Goal: Information Seeking & Learning: Check status

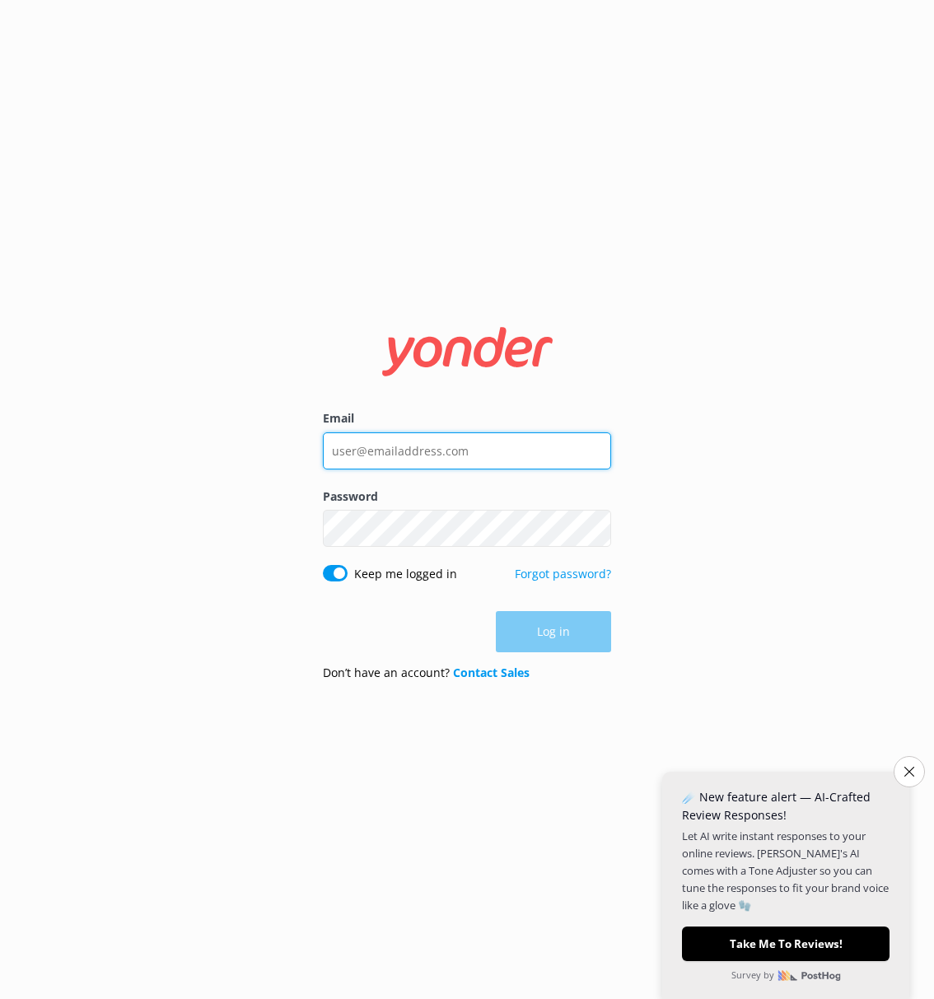
click at [388, 439] on input "Email" at bounding box center [467, 450] width 288 height 37
click at [399, 447] on input "Email" at bounding box center [467, 450] width 288 height 37
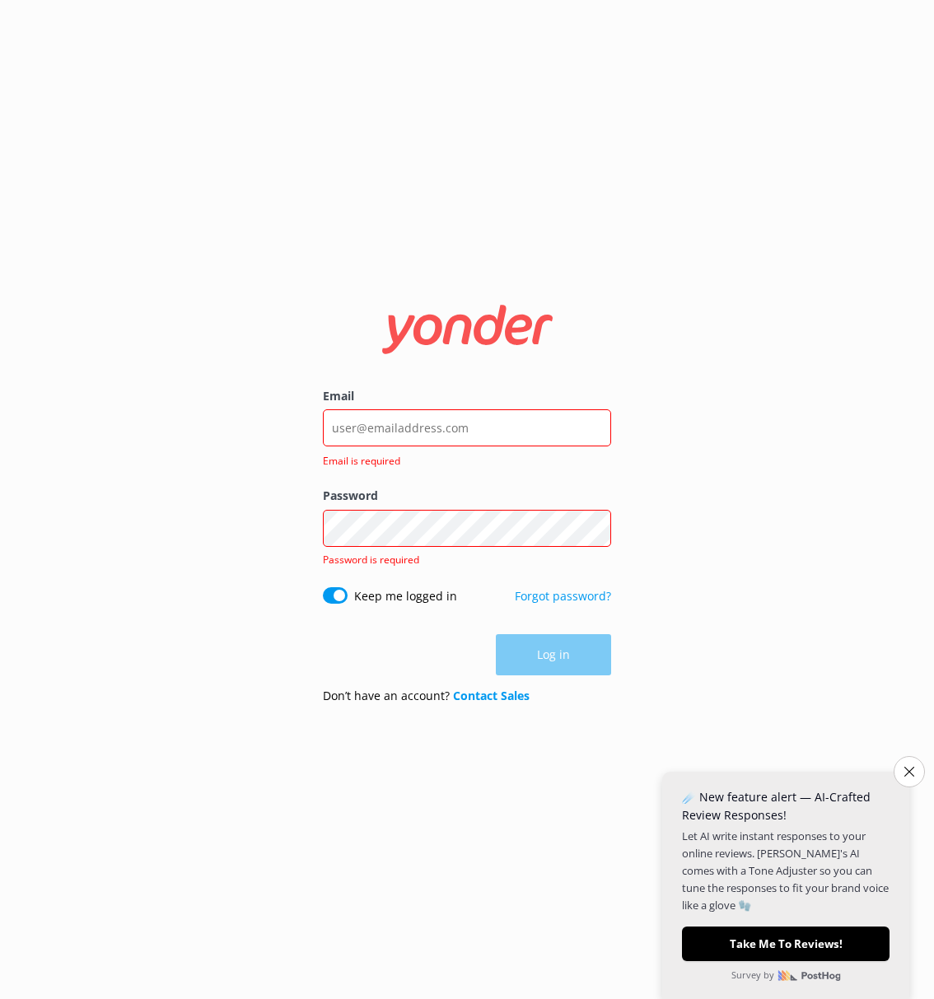
type input "[PERSON_NAME][EMAIL_ADDRESS][DOMAIN_NAME]"
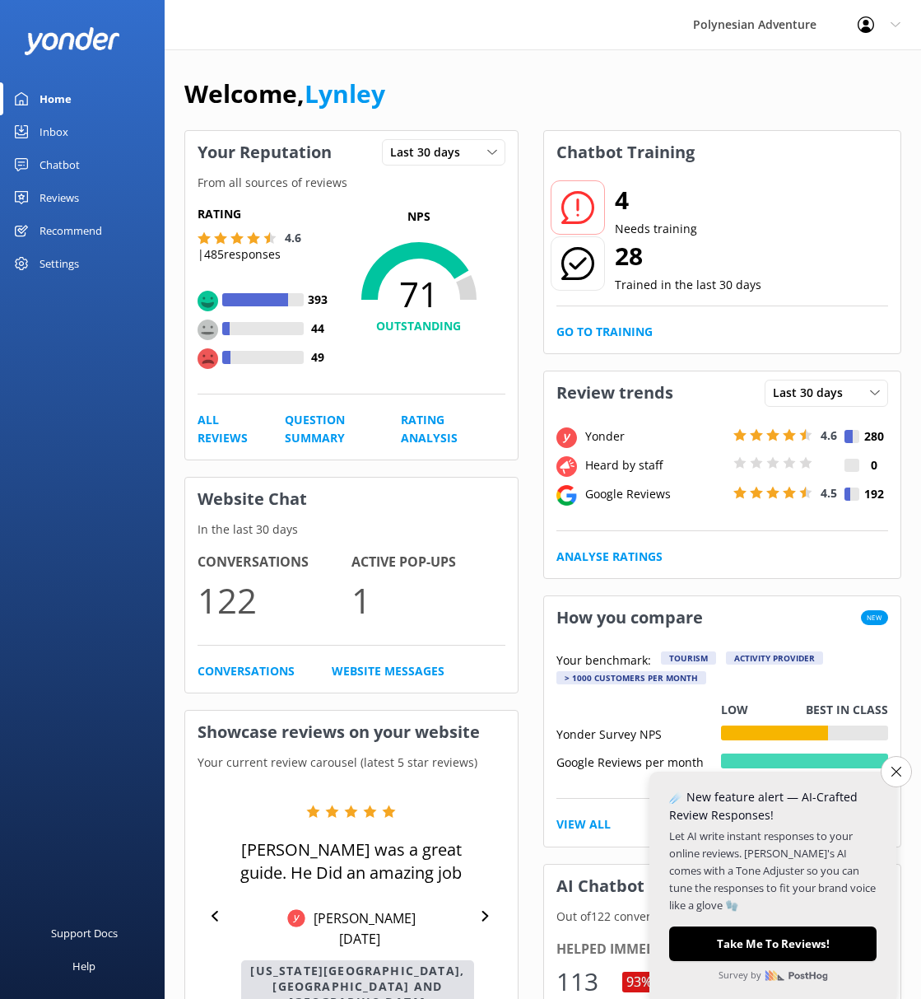
click at [49, 194] on div "Reviews" at bounding box center [60, 197] width 40 height 33
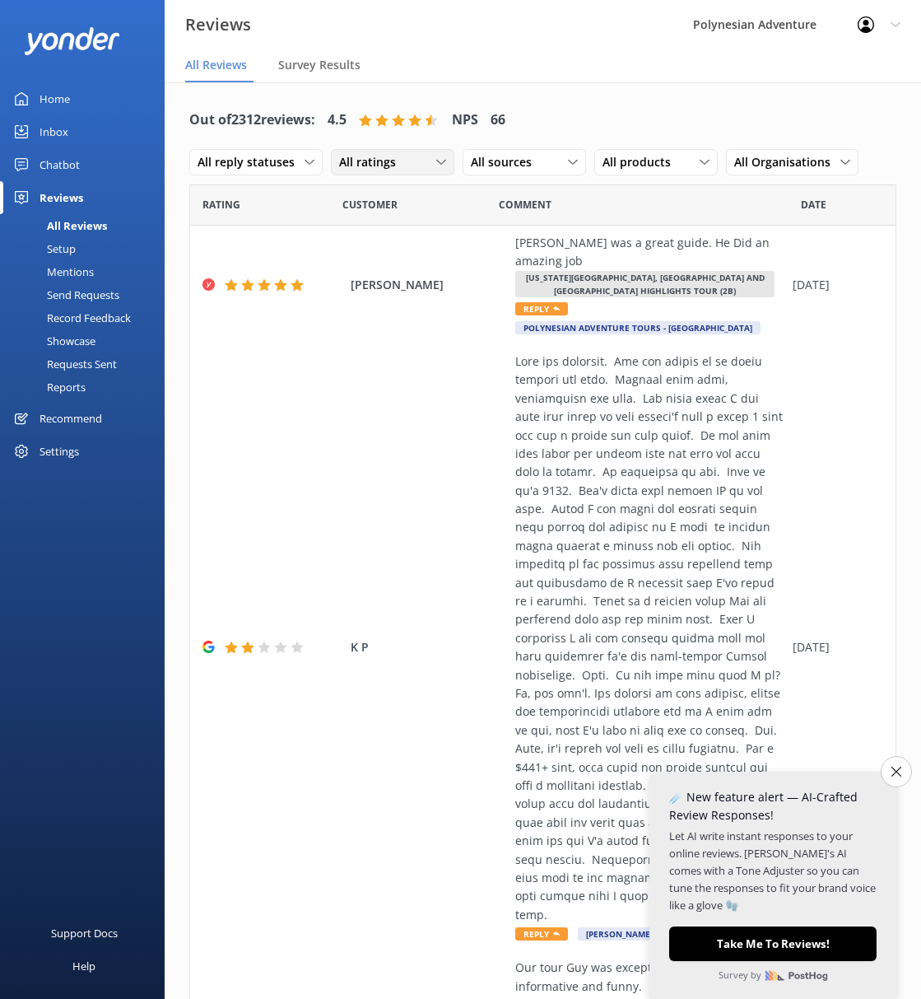
click at [427, 161] on div "All ratings" at bounding box center [392, 162] width 115 height 18
click at [298, 167] on span "All reply statuses" at bounding box center [251, 162] width 107 height 18
drag, startPoint x: 625, startPoint y: 62, endPoint x: 622, endPoint y: 74, distance: 12.8
click at [625, 62] on nav "All Reviews Survey Results" at bounding box center [543, 65] width 757 height 33
click at [536, 162] on span "All sources" at bounding box center [506, 162] width 71 height 18
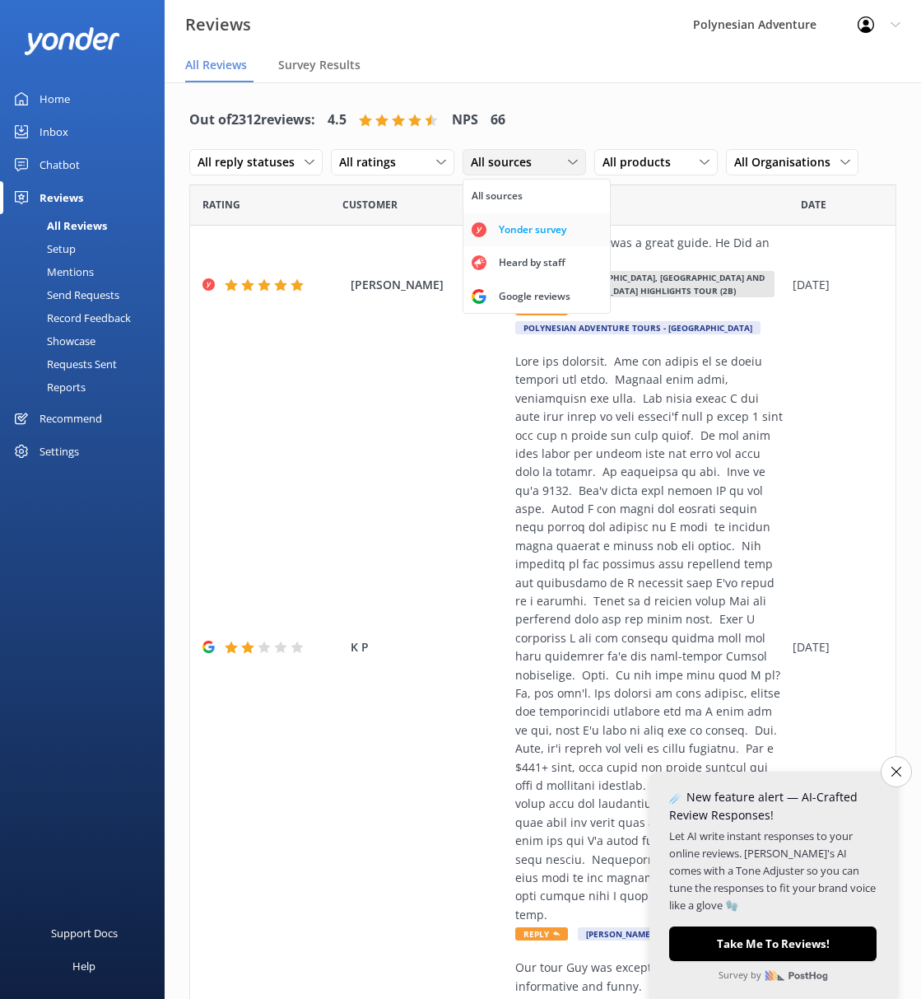
click at [547, 225] on div "Yonder survey" at bounding box center [533, 229] width 92 height 16
